Goal: Information Seeking & Learning: Learn about a topic

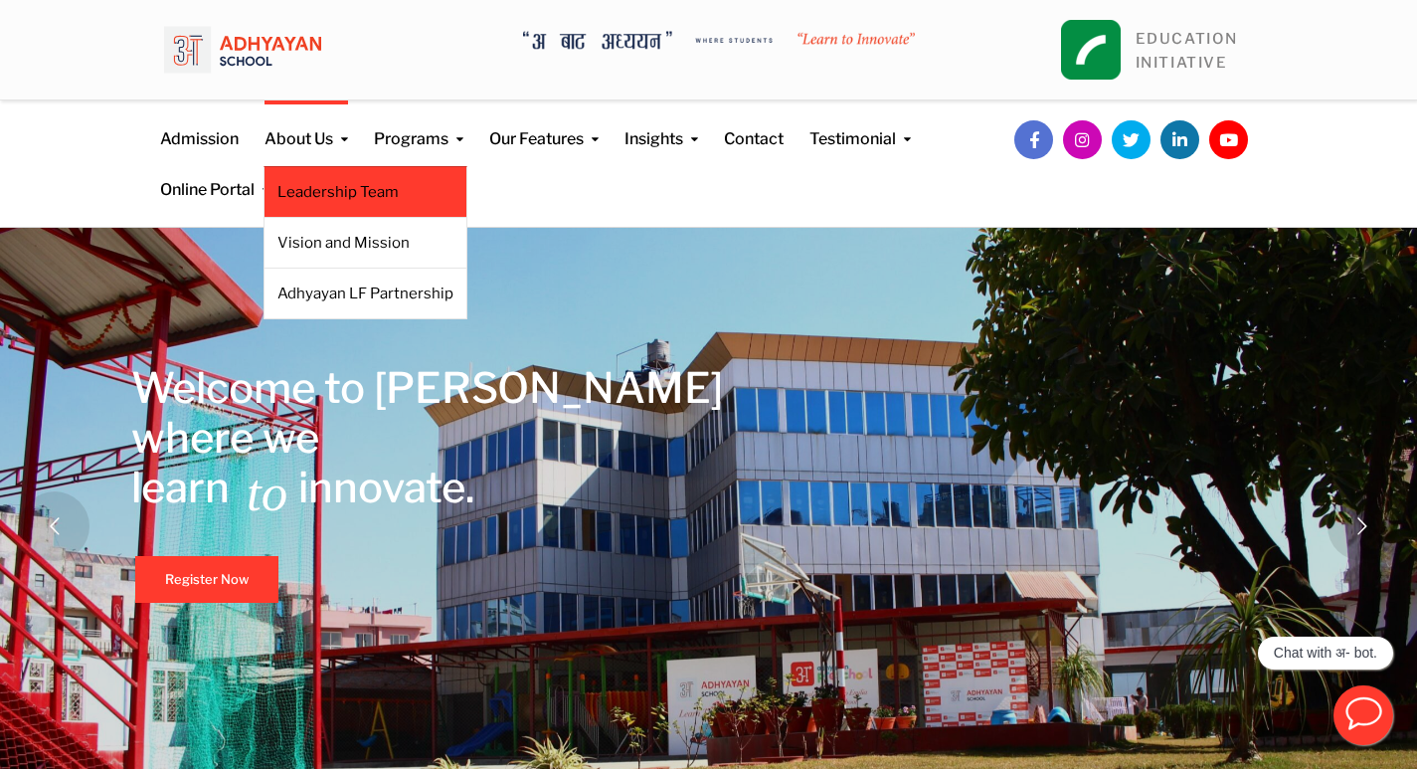
click at [362, 189] on link "Leadership Team" at bounding box center [365, 192] width 176 height 22
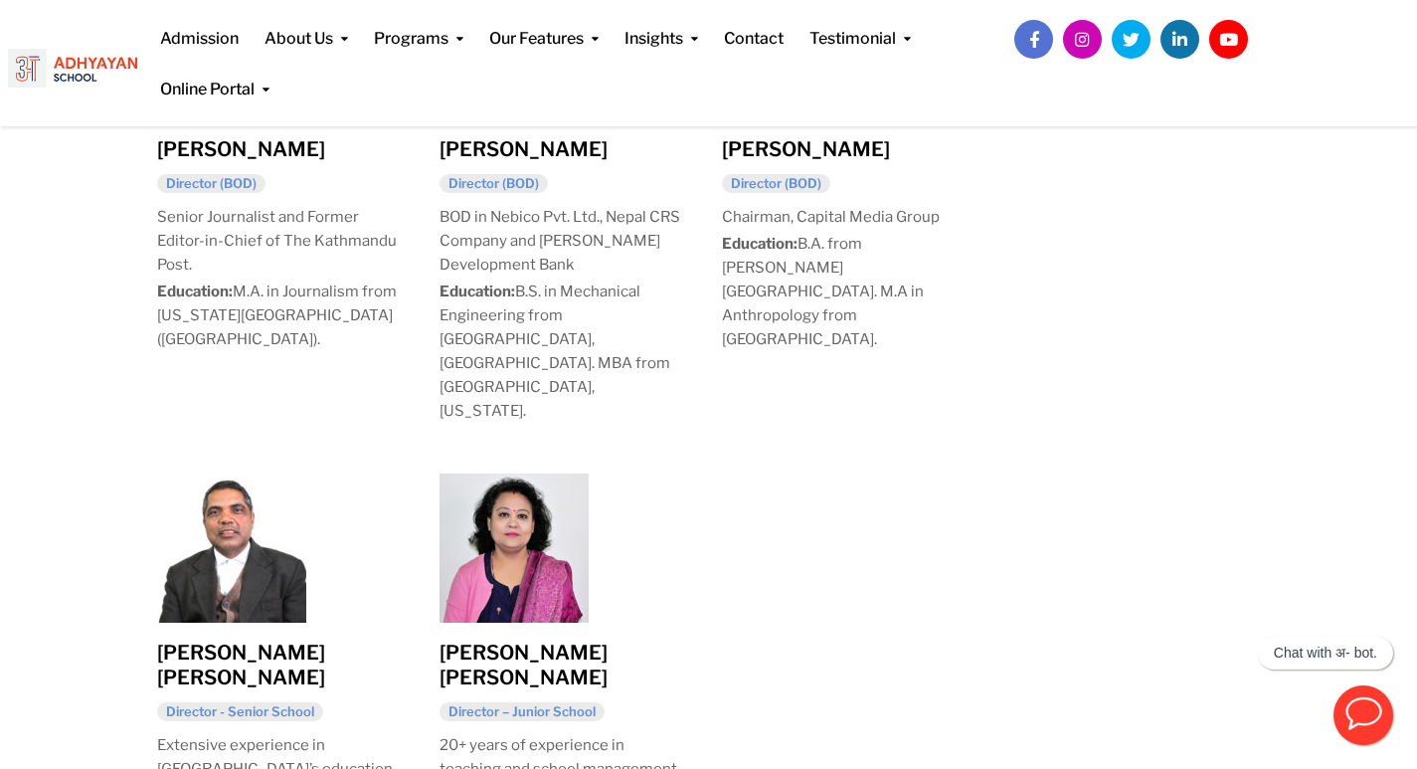
scroll to position [1790, 0]
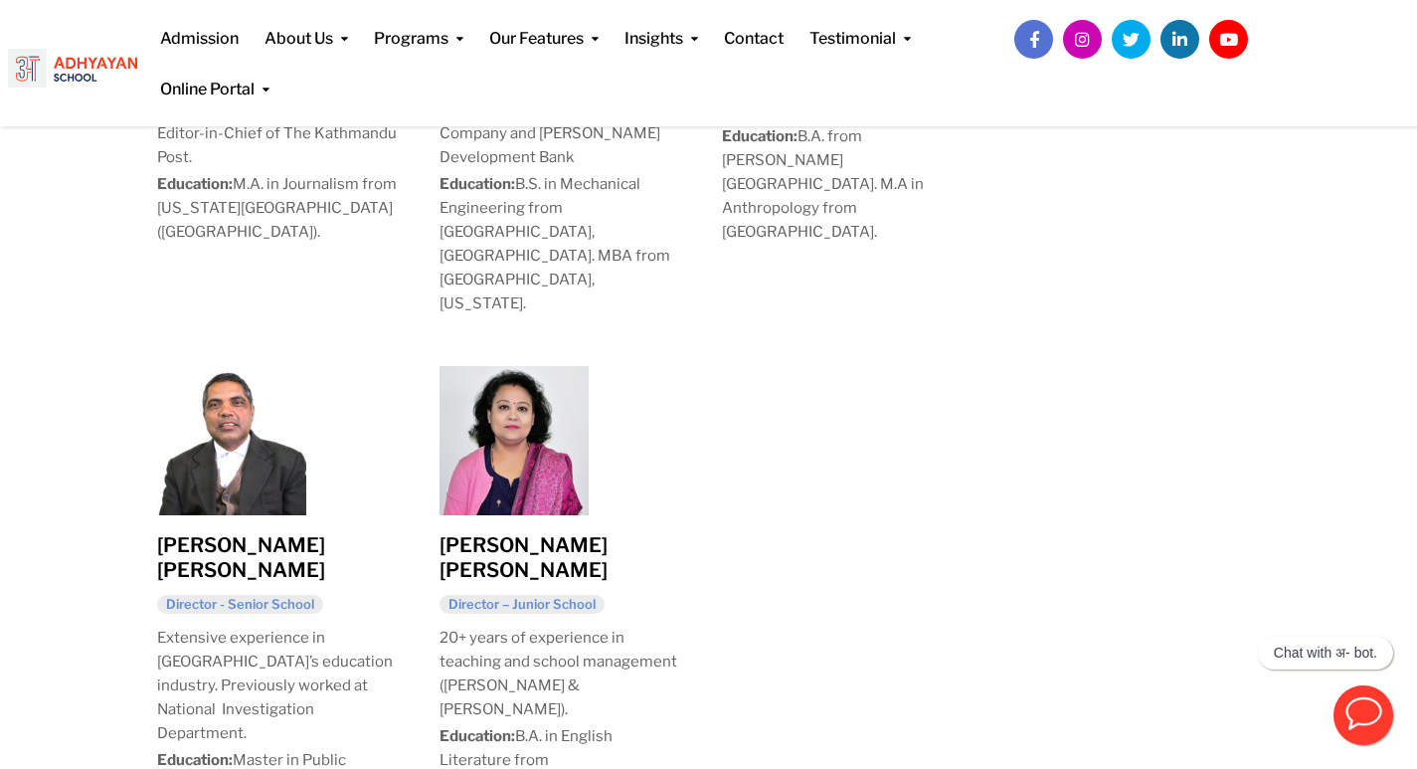
drag, startPoint x: 523, startPoint y: 516, endPoint x: 687, endPoint y: 513, distance: 164.1
click at [687, 513] on div "Rose Malla Upadhyay Director – Junior School 20+ years of experience in teachin…" at bounding box center [561, 603] width 282 height 504
click at [665, 724] on p "Education: B.A. in English Literature from Patan Multiple Campus." at bounding box center [560, 771] width 243 height 95
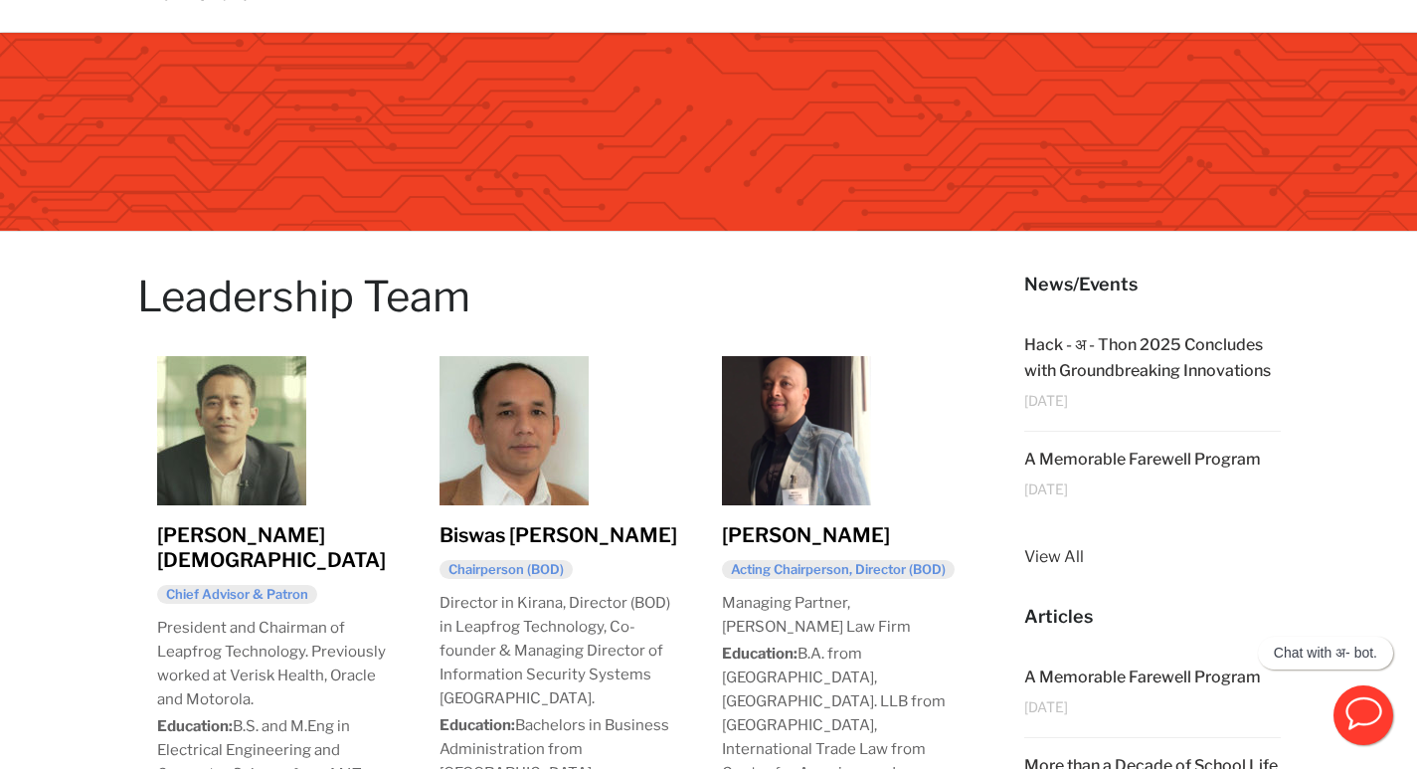
scroll to position [0, 0]
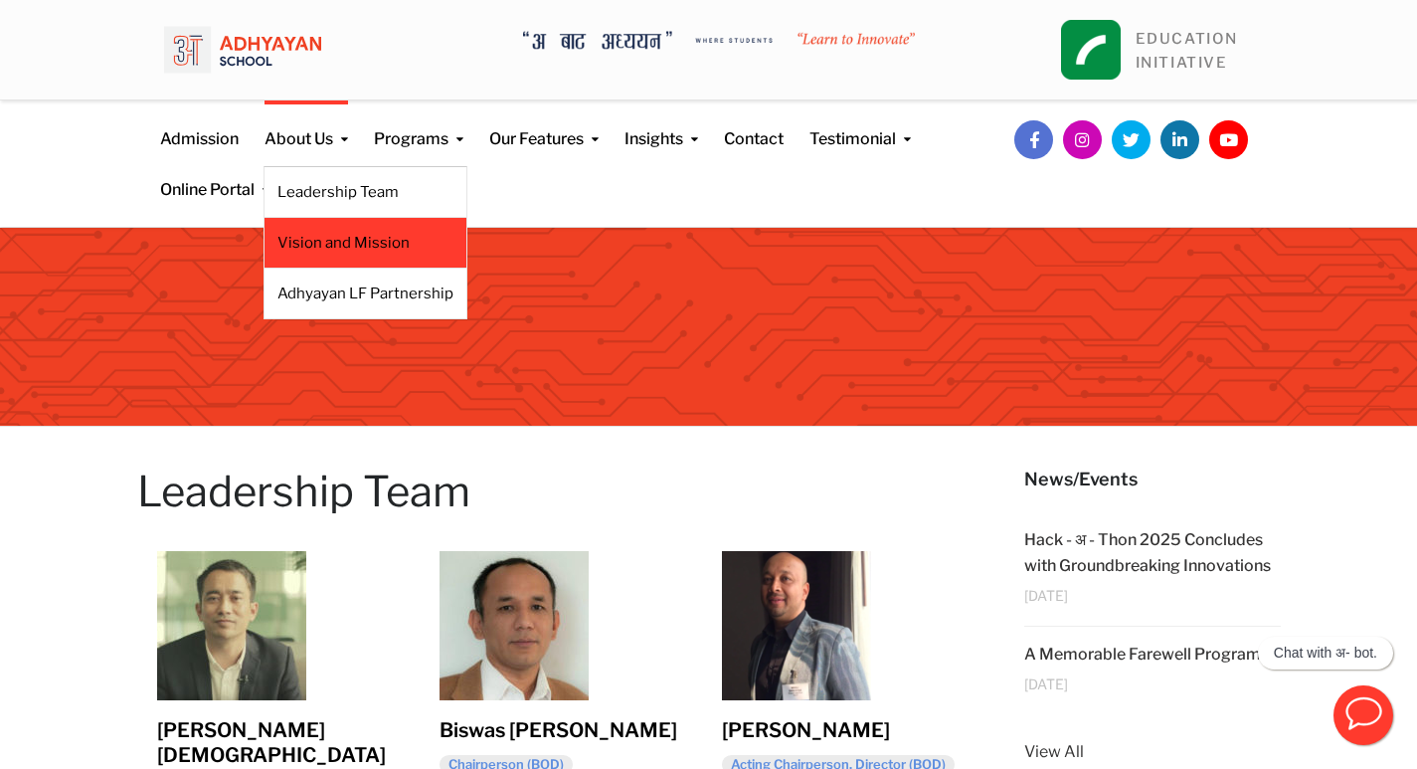
click at [366, 239] on link "Vision and Mission" at bounding box center [365, 243] width 176 height 22
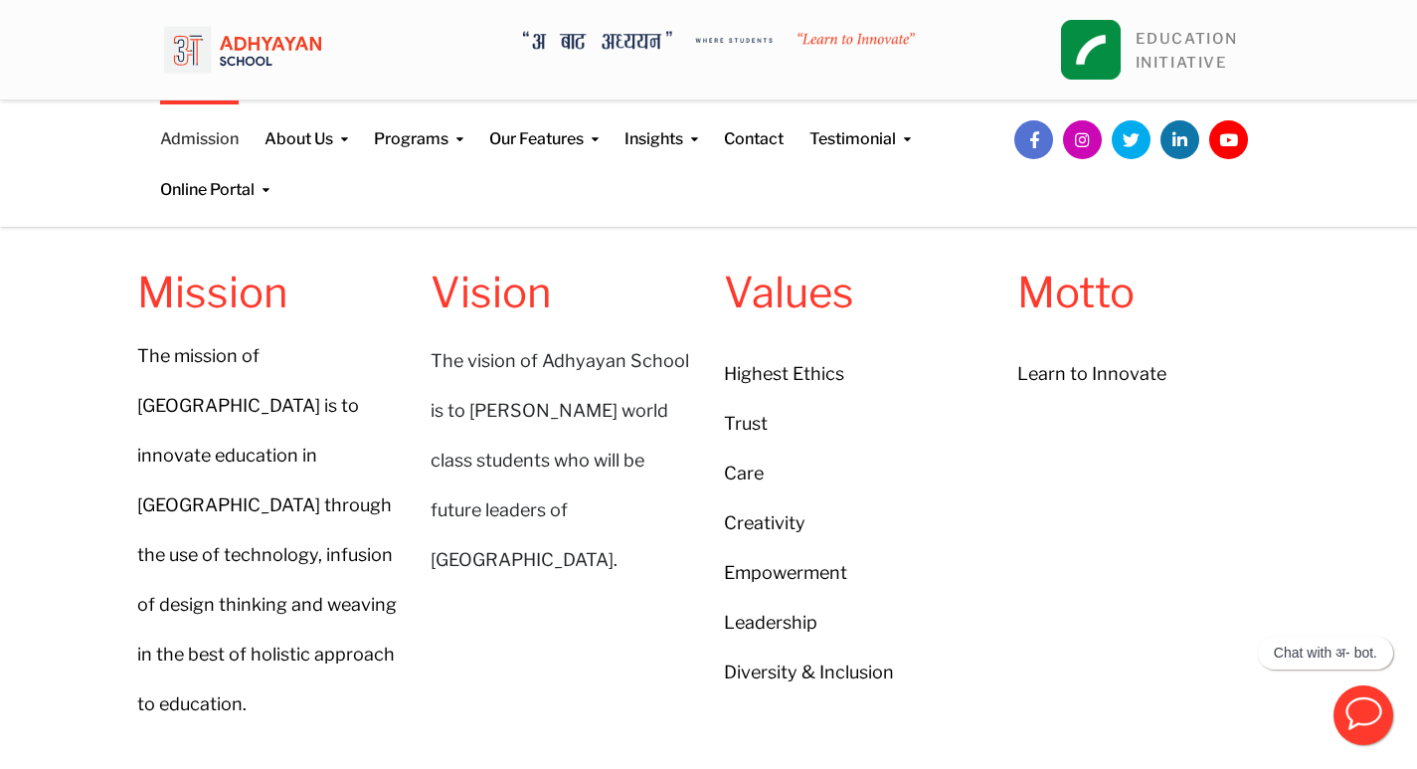
click at [215, 136] on link "Admission" at bounding box center [199, 125] width 79 height 51
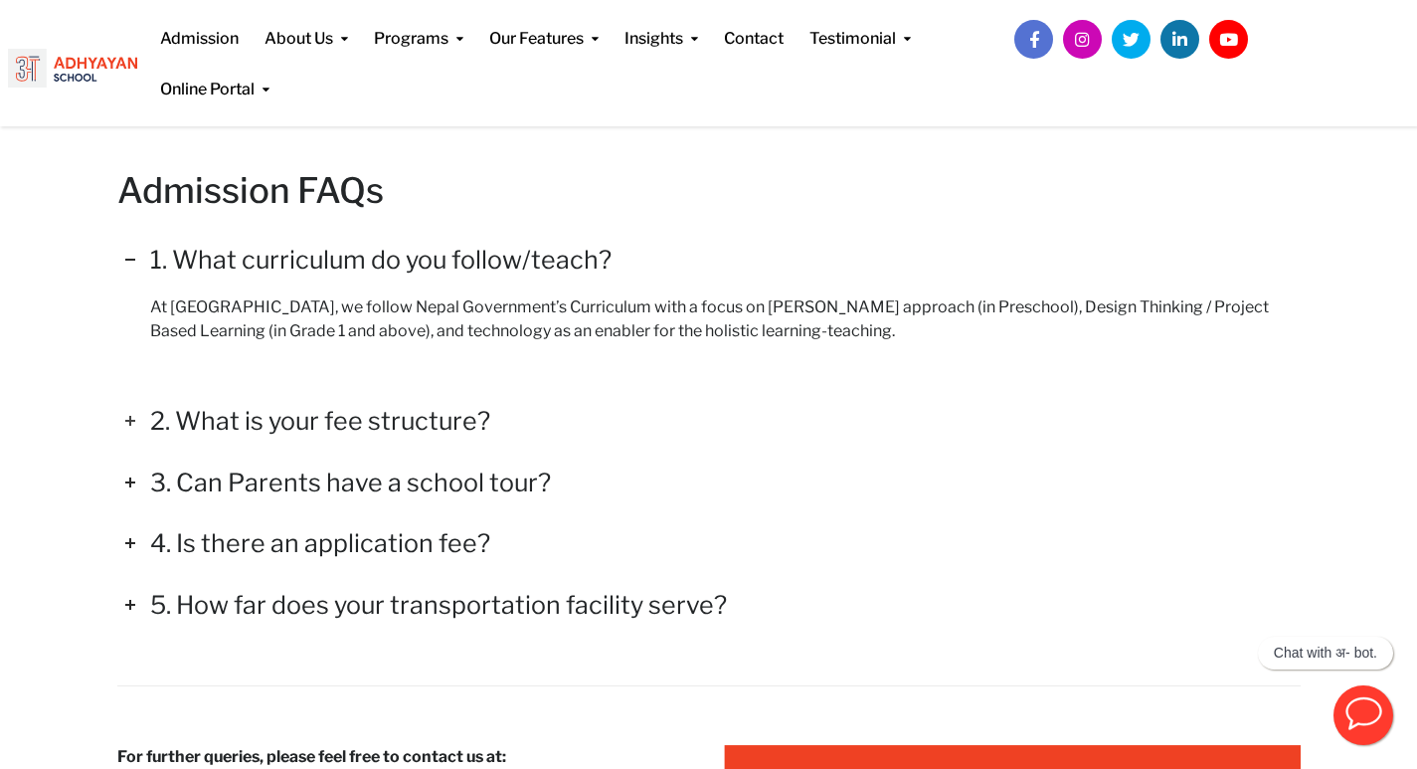
scroll to position [2780, 0]
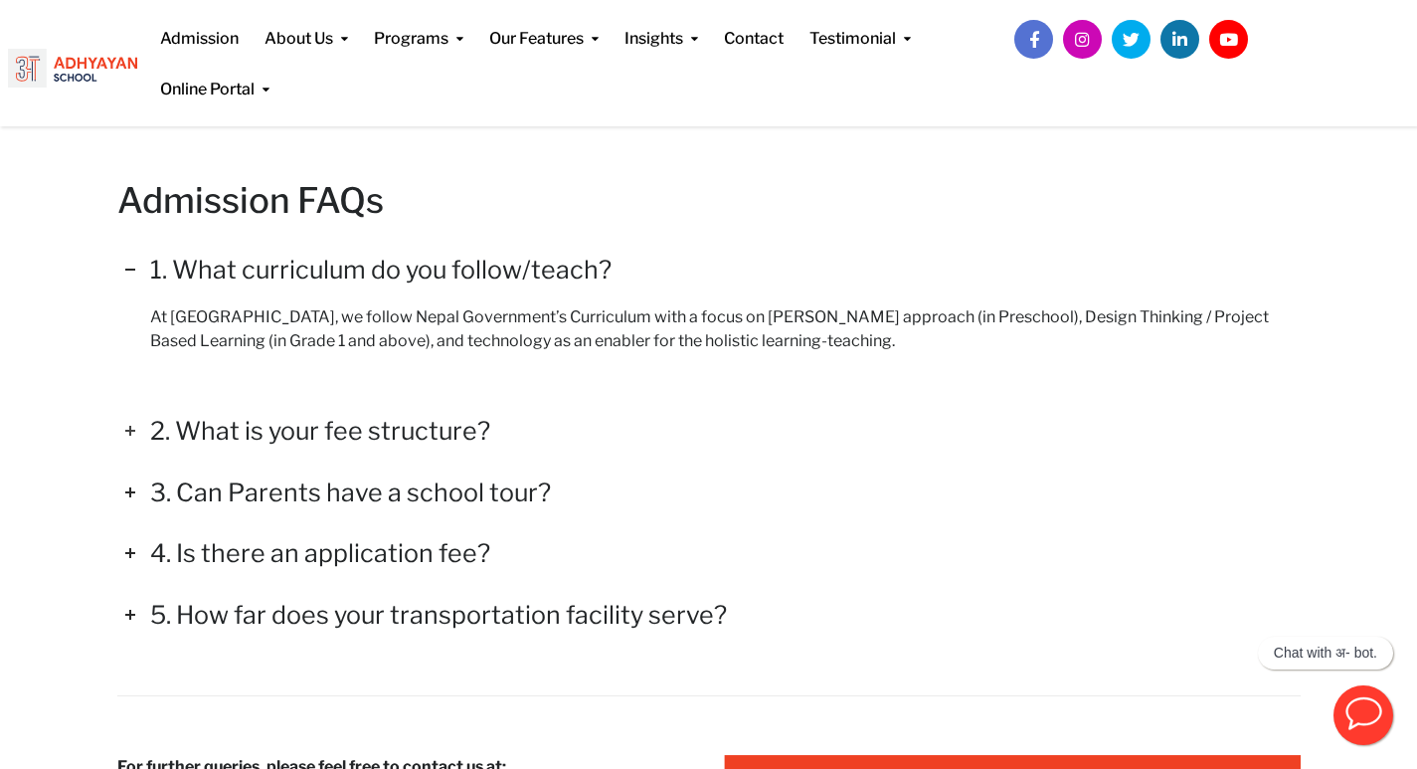
click at [135, 431] on icon at bounding box center [130, 431] width 22 height 22
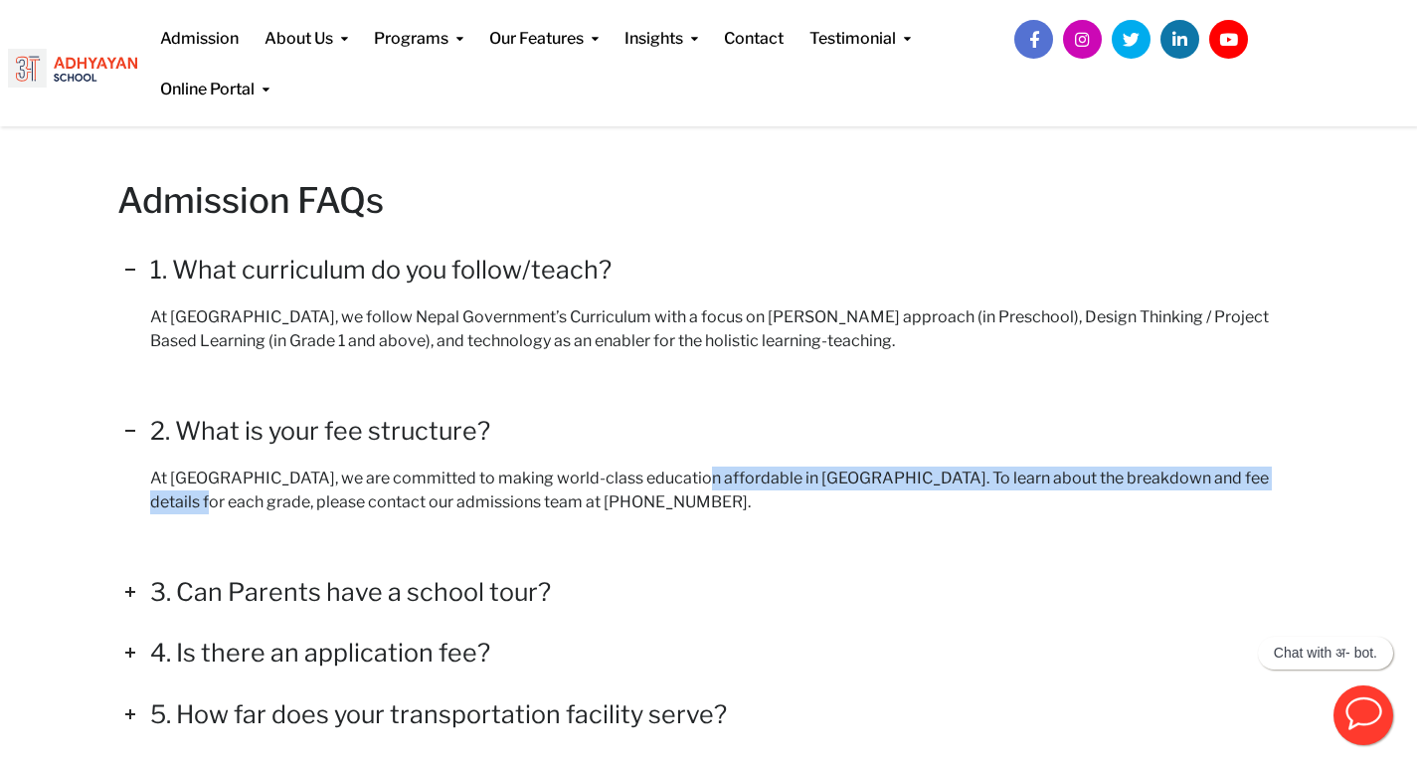
drag, startPoint x: 688, startPoint y: 485, endPoint x: 1304, endPoint y: 481, distance: 616.5
click at [1304, 481] on div "Admission FAQs 1. What curriculum do you follow/teach? At Adhyayan, we follow N…" at bounding box center [708, 515] width 1213 height 678
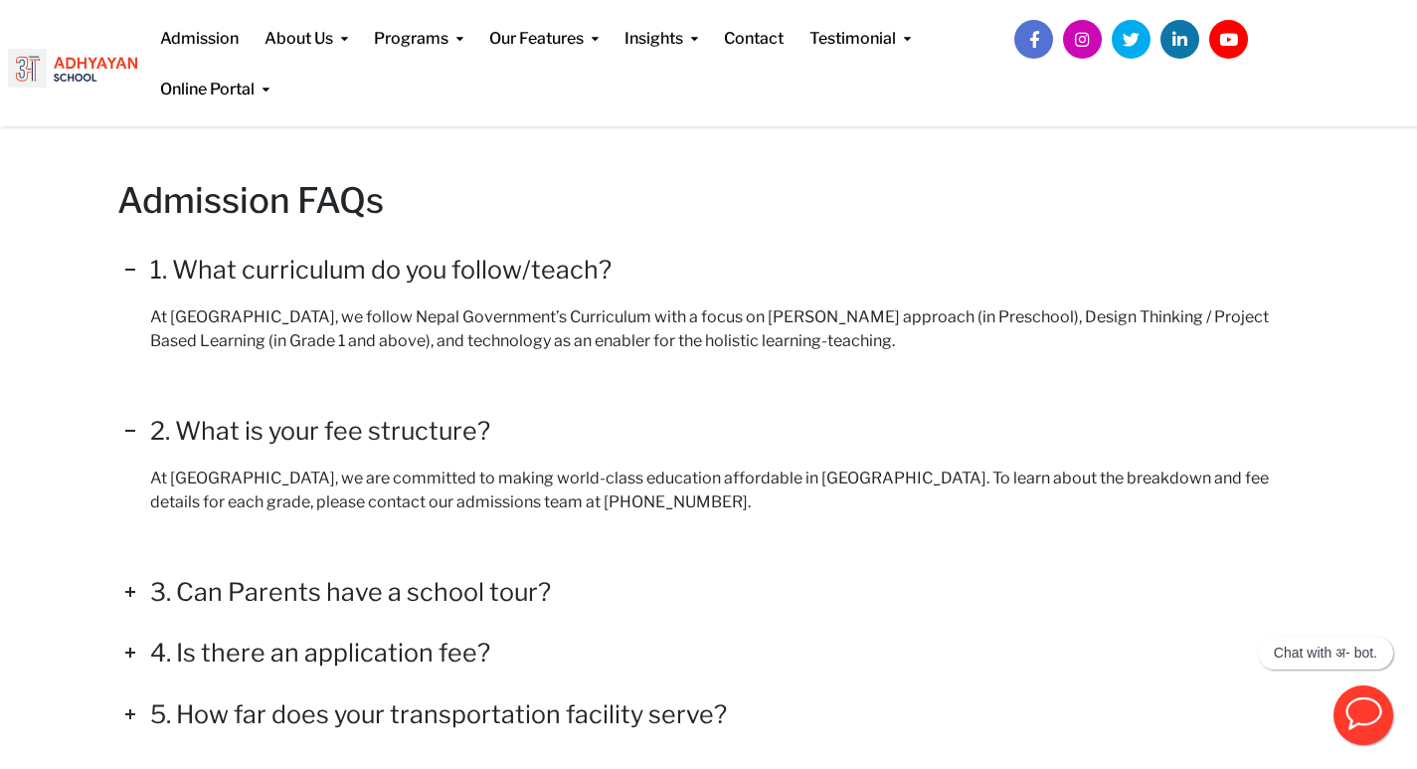
click at [1136, 506] on h6 "At Adhyayan, we are committed to making world-class education affordable in Nep…" at bounding box center [725, 490] width 1150 height 48
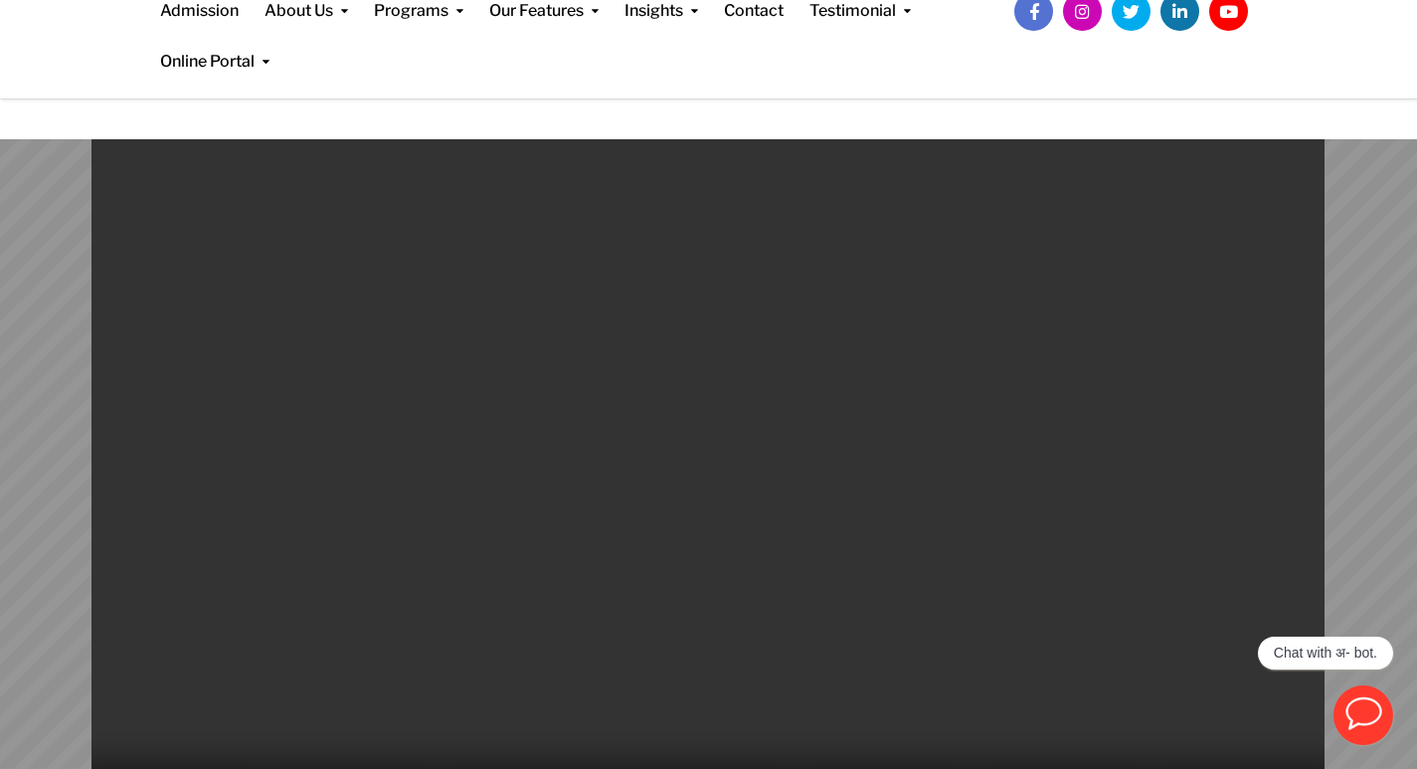
scroll to position [0, 0]
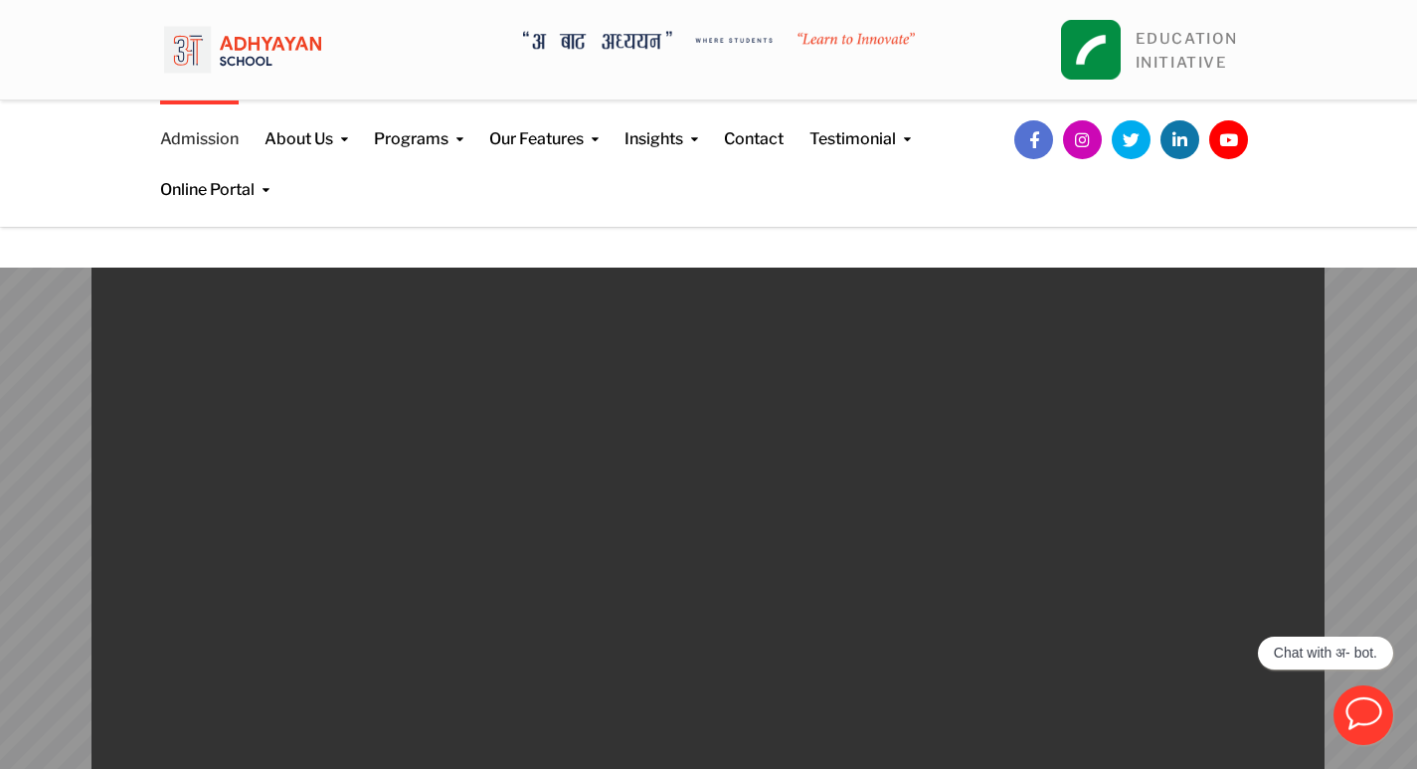
click at [191, 135] on link "Admission" at bounding box center [199, 125] width 79 height 51
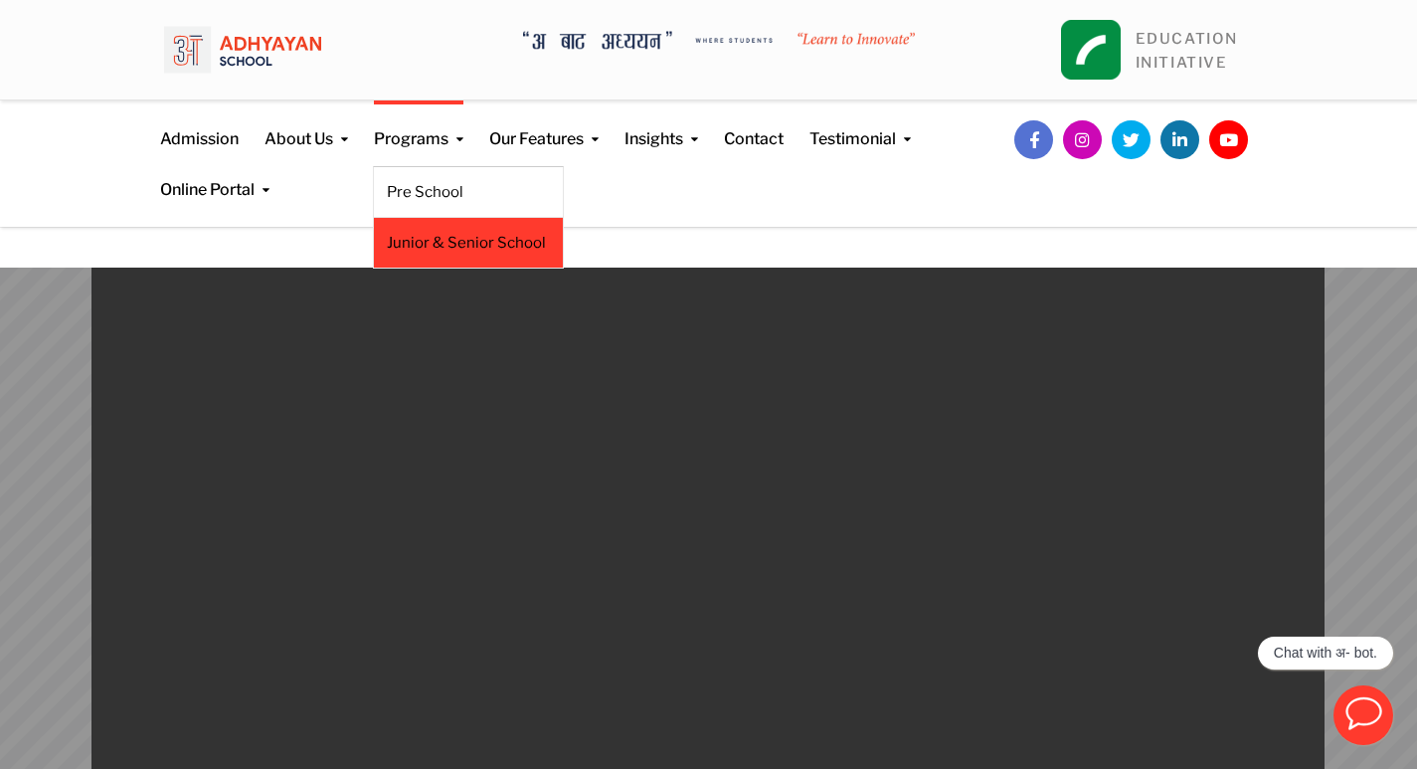
click at [444, 242] on link "Junior & Senior School" at bounding box center [468, 243] width 163 height 22
